Goal: Transaction & Acquisition: Download file/media

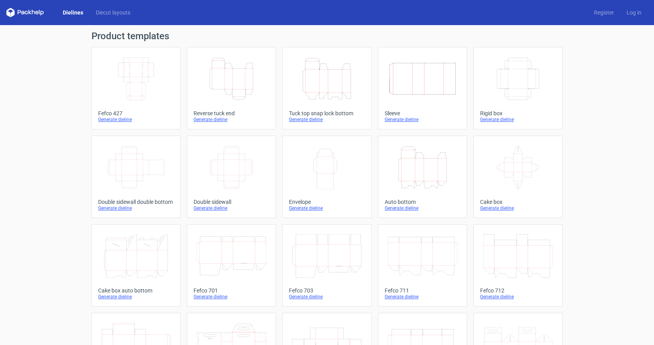
click at [227, 80] on icon "Height Depth Width" at bounding box center [231, 79] width 69 height 44
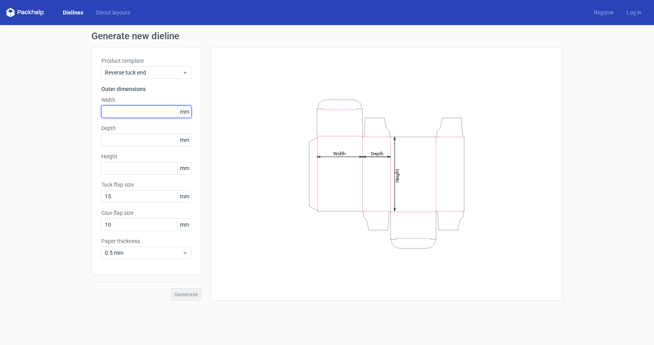
click at [146, 114] on input "text" at bounding box center [146, 112] width 90 height 13
click at [126, 112] on input "text" at bounding box center [146, 112] width 90 height 13
type input "107"
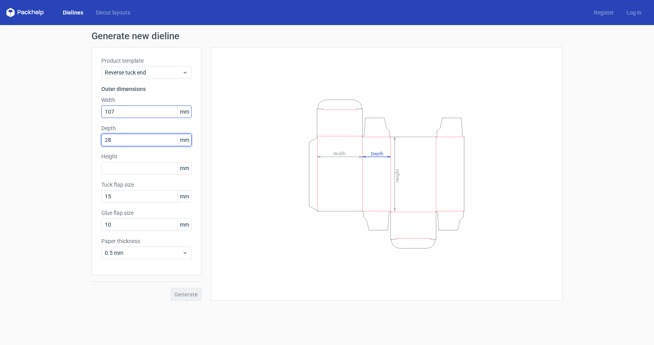
type input "28"
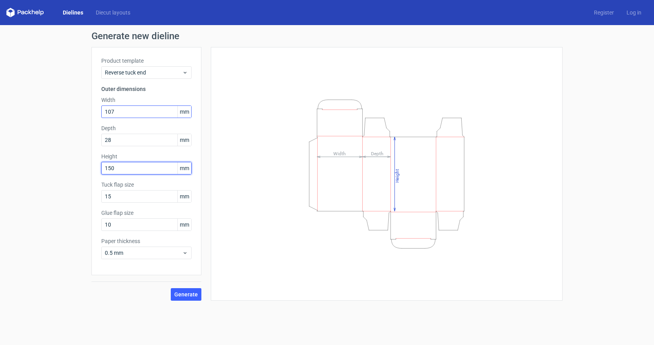
type input "150"
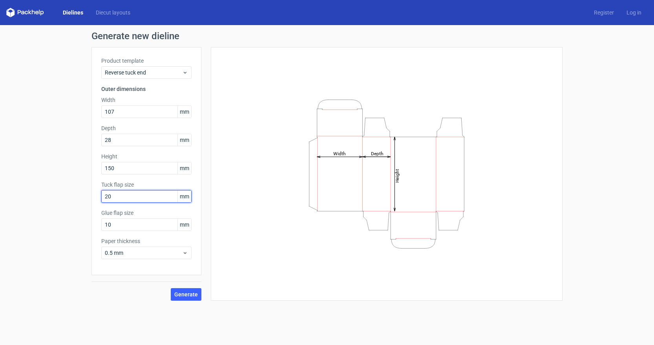
type input "20"
type input "13"
click at [156, 253] on span "0.5 mm" at bounding box center [143, 253] width 77 height 8
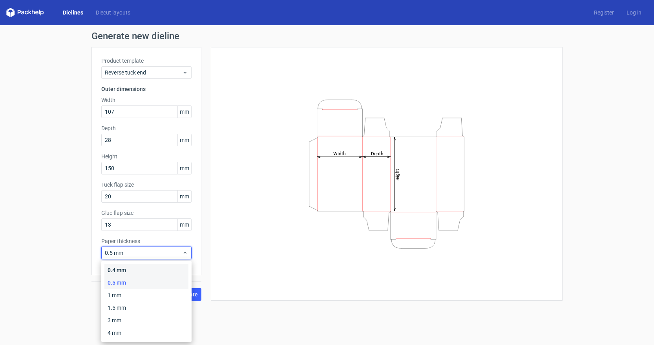
click at [154, 268] on div "0.4 mm" at bounding box center [146, 270] width 84 height 13
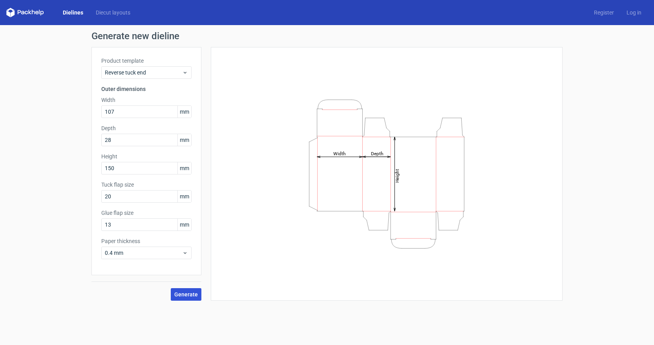
click at [195, 291] on button "Generate" at bounding box center [186, 294] width 31 height 13
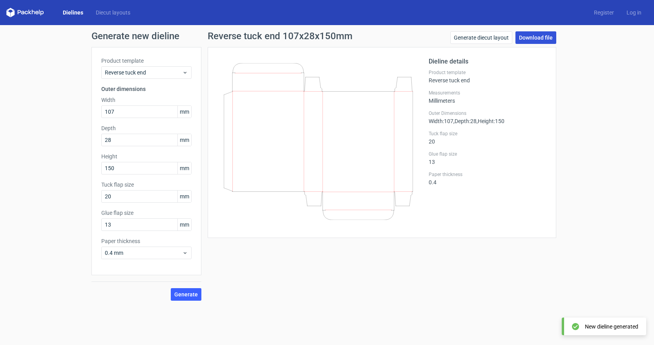
click at [545, 39] on link "Download file" at bounding box center [535, 37] width 41 height 13
